Goal: Connect with others: Connect with others

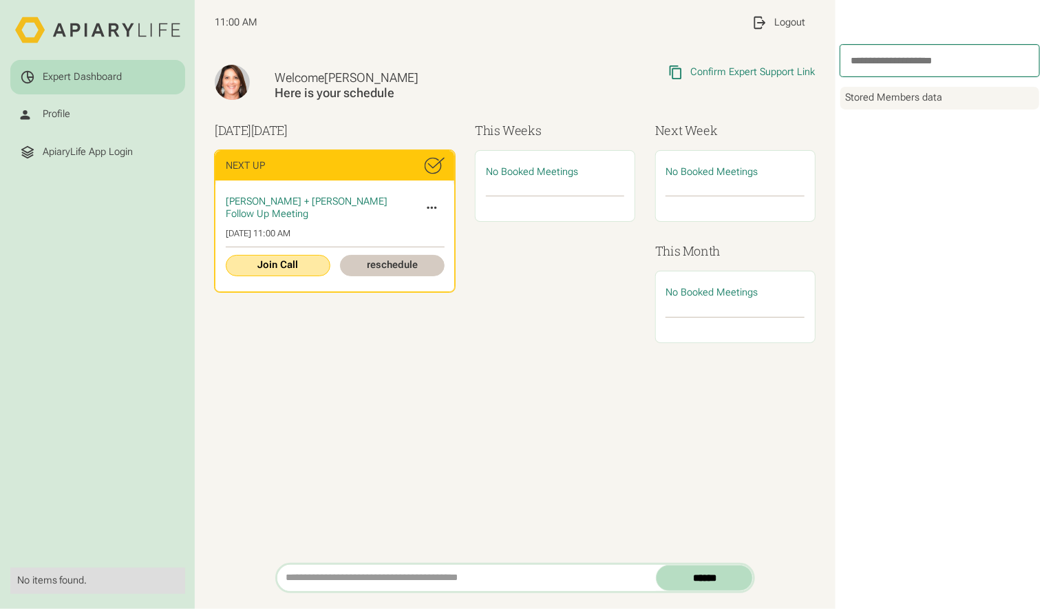
click at [274, 262] on link "Join Call" at bounding box center [278, 265] width 105 height 21
